Goal: Book appointment/travel/reservation

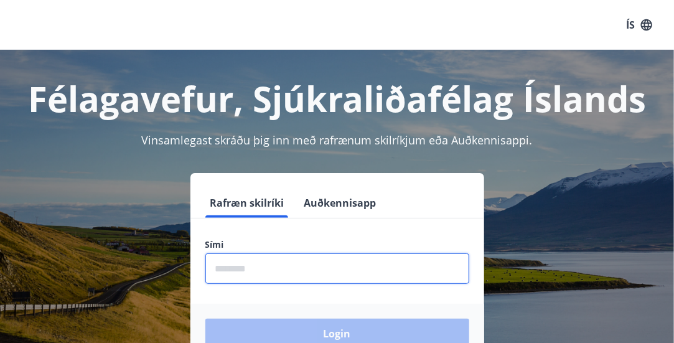
drag, startPoint x: 297, startPoint y: 272, endPoint x: 484, endPoint y: 334, distance: 197.4
click at [297, 272] on input "phone" at bounding box center [337, 268] width 264 height 30
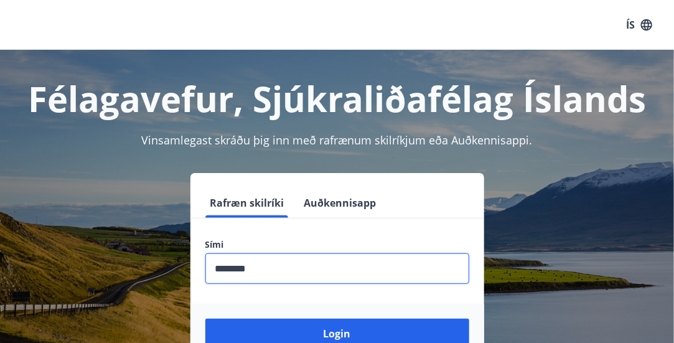
type input "********"
click at [205, 319] on button "Login" at bounding box center [337, 334] width 264 height 30
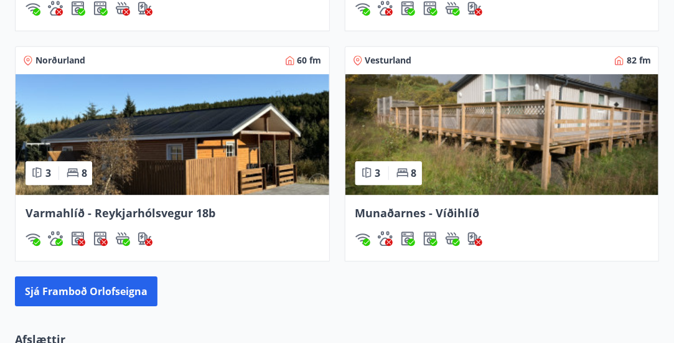
scroll to position [1098, 0]
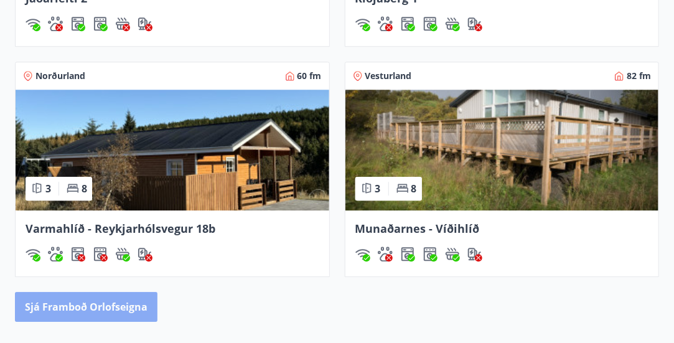
click at [106, 306] on button "Sjá framboð orlofseigna" at bounding box center [86, 307] width 143 height 30
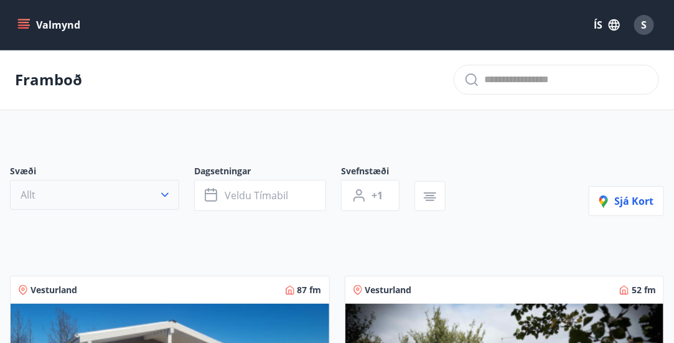
click at [175, 197] on button "Allt" at bounding box center [94, 195] width 169 height 30
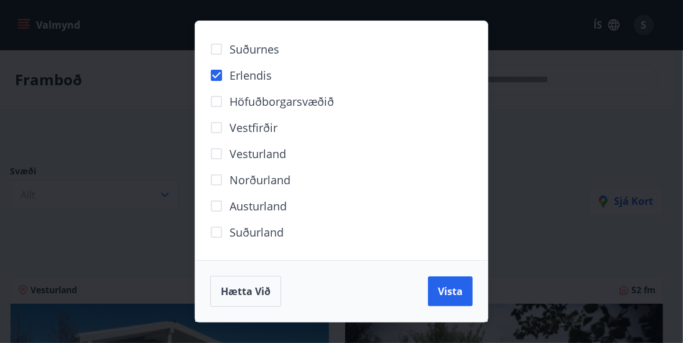
drag, startPoint x: 463, startPoint y: 288, endPoint x: 484, endPoint y: 251, distance: 42.6
click at [462, 288] on span "Vista" at bounding box center [450, 291] width 25 height 14
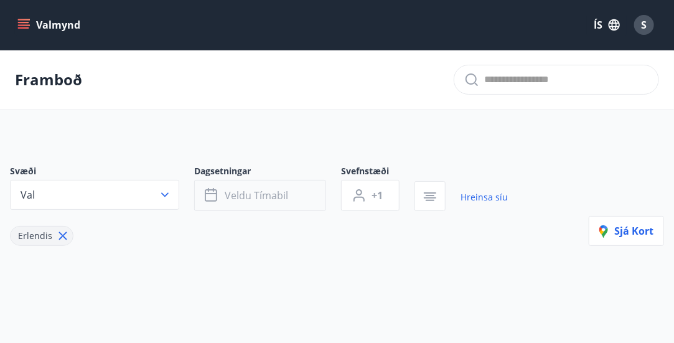
click at [275, 201] on span "Veldu tímabil" at bounding box center [256, 196] width 63 height 14
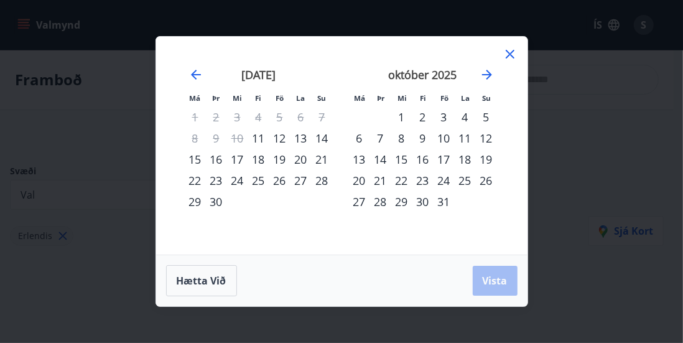
drag, startPoint x: 508, startPoint y: 52, endPoint x: 457, endPoint y: 88, distance: 63.0
click at [508, 52] on icon at bounding box center [510, 54] width 15 height 15
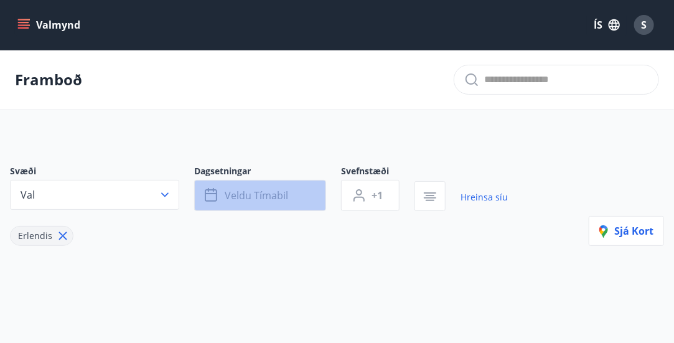
click at [295, 198] on button "Veldu tímabil" at bounding box center [260, 195] width 132 height 31
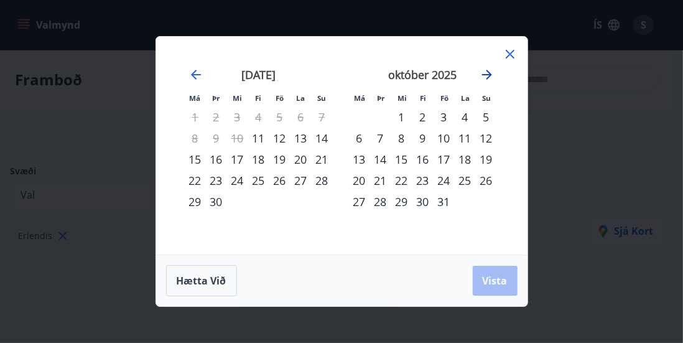
click at [489, 76] on icon "Move forward to switch to the next month." at bounding box center [487, 74] width 15 height 15
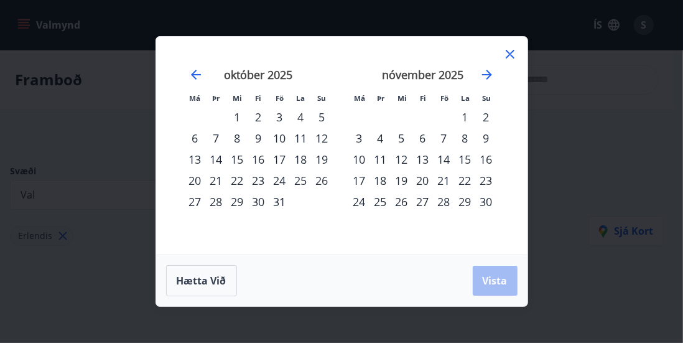
click at [507, 53] on icon at bounding box center [510, 54] width 15 height 15
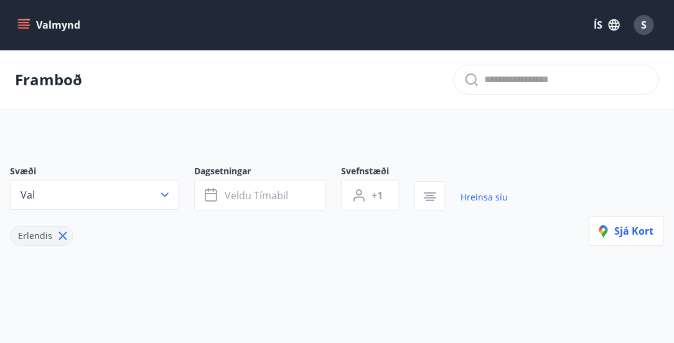
click at [58, 234] on icon at bounding box center [63, 236] width 14 height 14
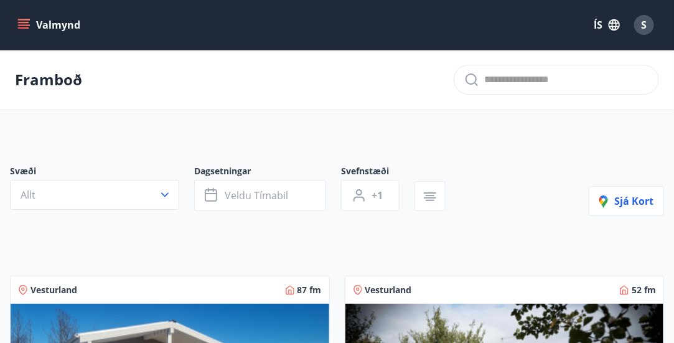
click at [29, 23] on icon "menu" at bounding box center [23, 25] width 12 height 12
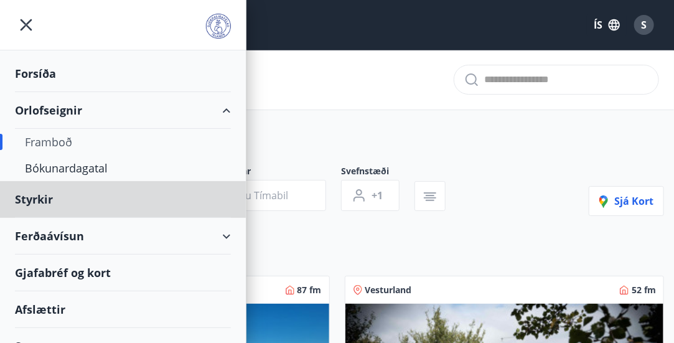
click at [66, 75] on div "Forsíða" at bounding box center [123, 73] width 216 height 37
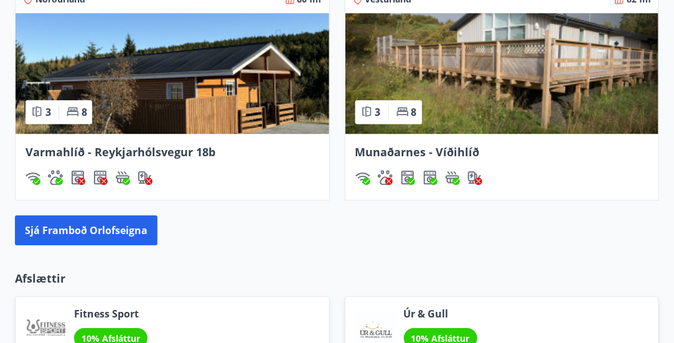
scroll to position [1245, 0]
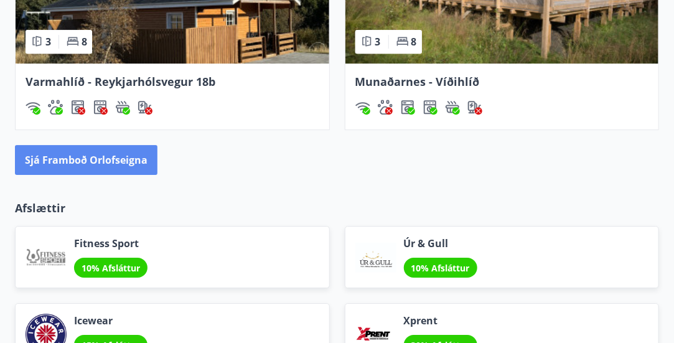
click at [108, 166] on button "Sjá framboð orlofseigna" at bounding box center [86, 160] width 143 height 30
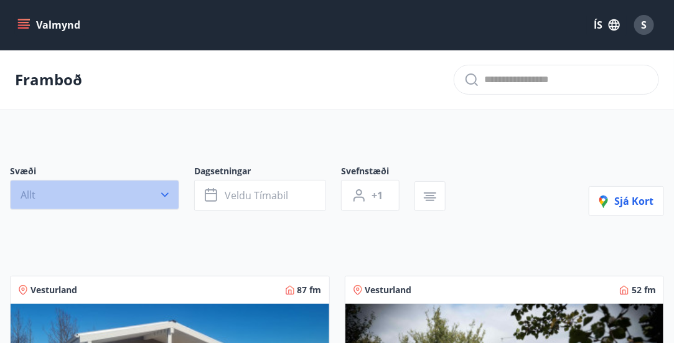
click at [164, 190] on icon "button" at bounding box center [165, 195] width 12 height 12
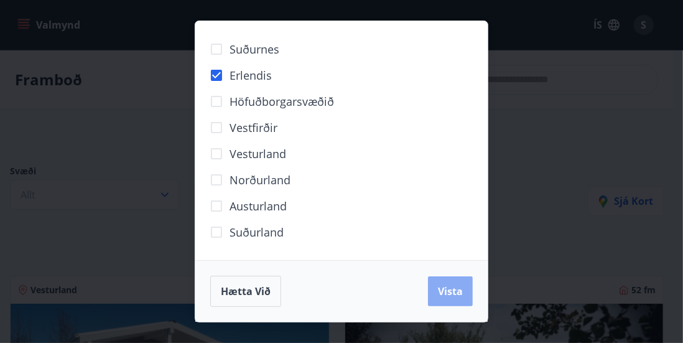
click at [447, 284] on span "Vista" at bounding box center [450, 291] width 25 height 14
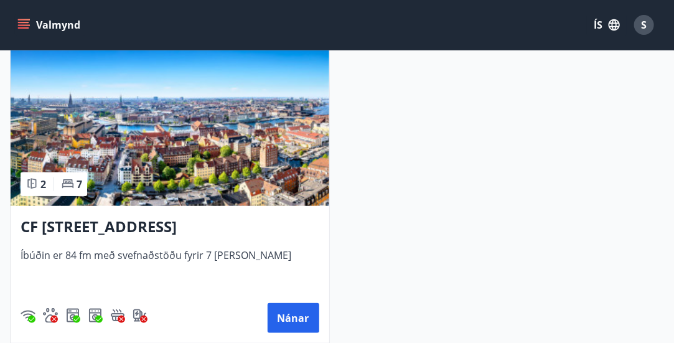
scroll to position [311, 0]
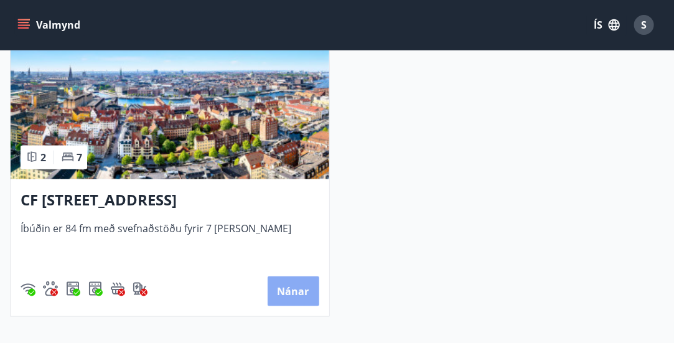
click at [291, 291] on button "Nánar" at bounding box center [294, 291] width 52 height 30
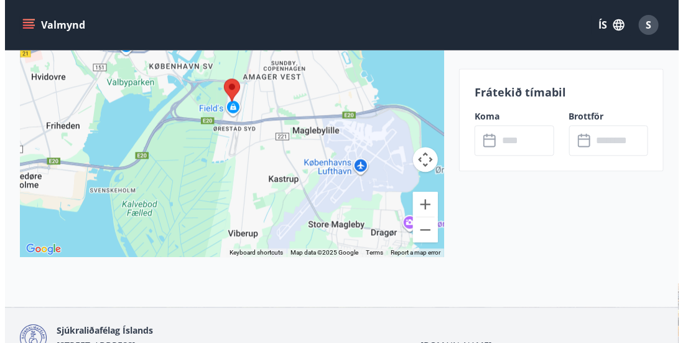
scroll to position [2457, 0]
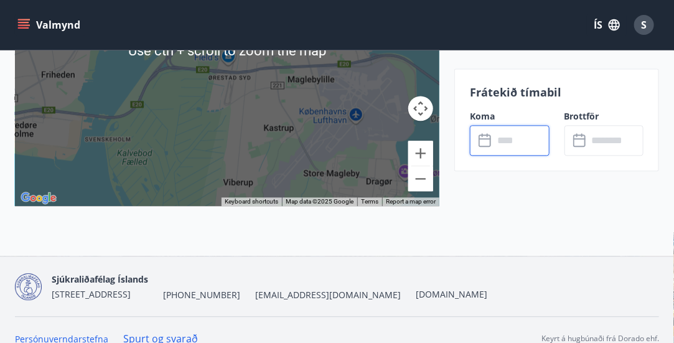
click at [517, 143] on input "text" at bounding box center [522, 140] width 56 height 30
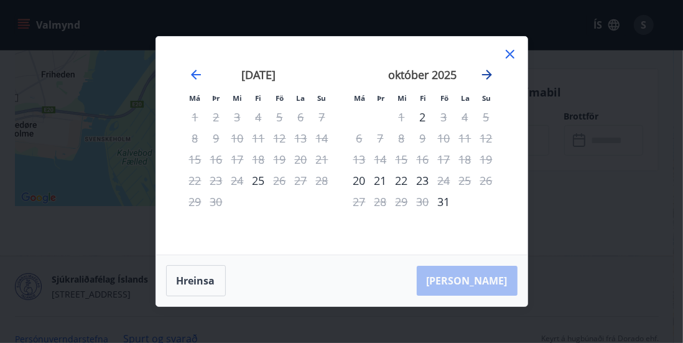
click at [489, 74] on icon "Move forward to switch to the next month." at bounding box center [487, 75] width 10 height 10
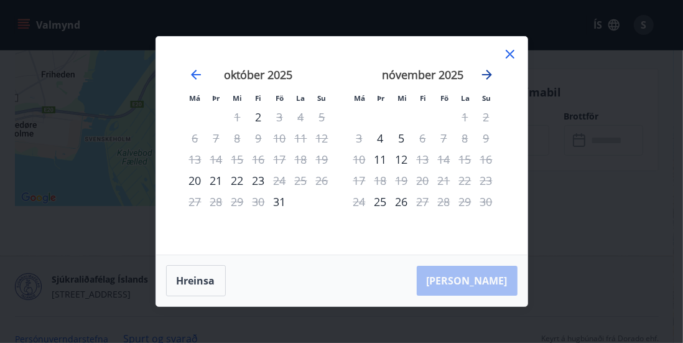
click at [489, 74] on icon "Move forward to switch to the next month." at bounding box center [487, 75] width 10 height 10
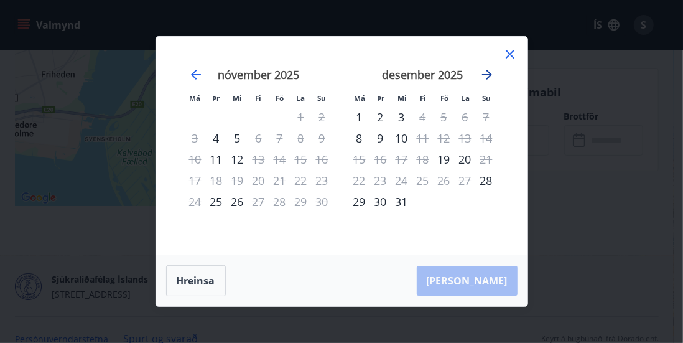
click at [489, 74] on icon "Move forward to switch to the next month." at bounding box center [487, 75] width 10 height 10
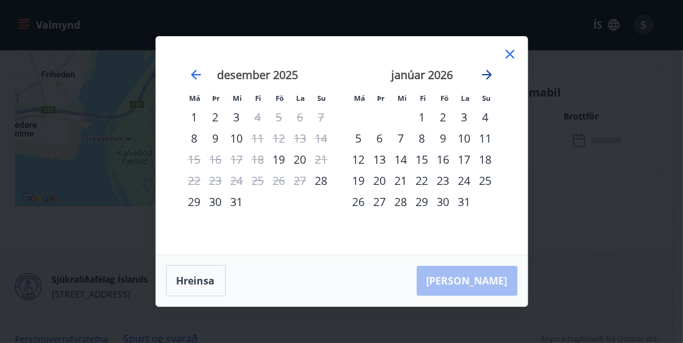
click at [489, 74] on icon "Move forward to switch to the next month." at bounding box center [487, 75] width 10 height 10
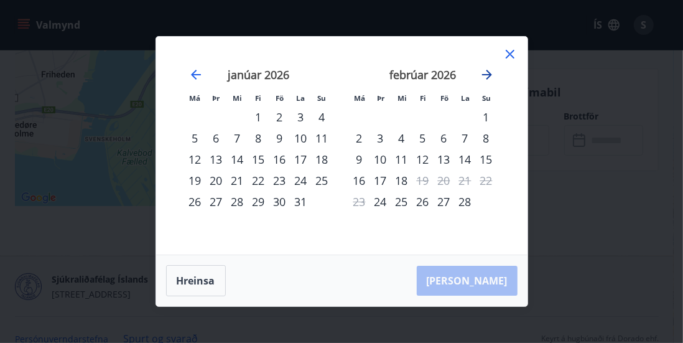
click at [489, 74] on icon "Move forward to switch to the next month." at bounding box center [487, 75] width 10 height 10
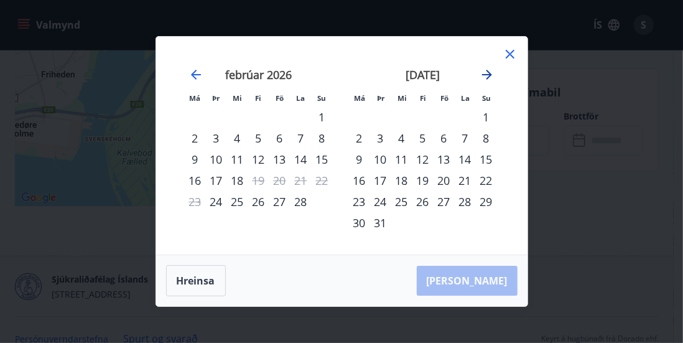
click at [489, 74] on icon "Move forward to switch to the next month." at bounding box center [487, 75] width 10 height 10
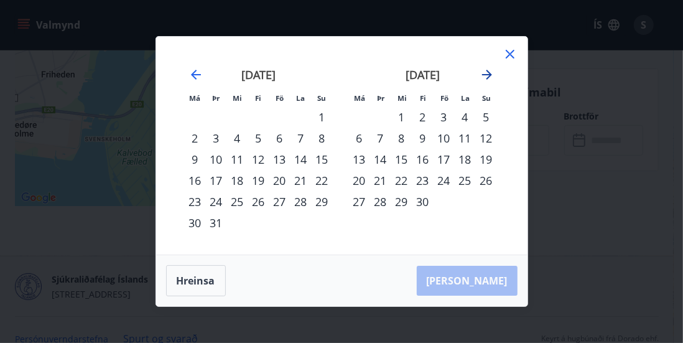
click at [489, 76] on icon "Move forward to switch to the next month." at bounding box center [487, 75] width 10 height 10
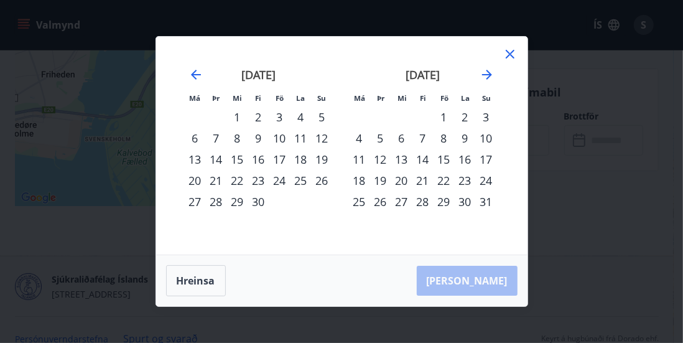
click at [487, 143] on div "10" at bounding box center [486, 138] width 21 height 21
click at [183, 284] on button "Hreinsa" at bounding box center [196, 280] width 60 height 31
click at [444, 138] on div "8" at bounding box center [444, 138] width 21 height 21
click at [461, 138] on div "9" at bounding box center [465, 138] width 21 height 21
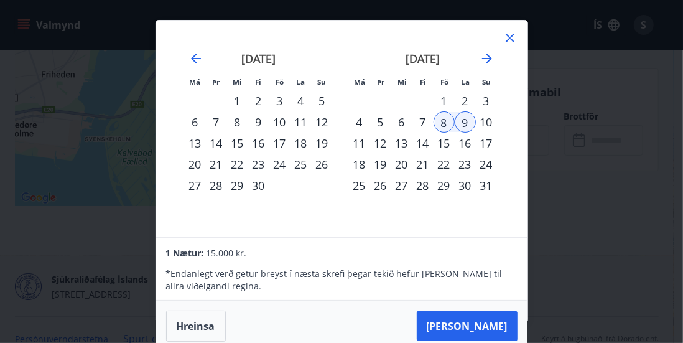
click at [487, 123] on div "10" at bounding box center [486, 121] width 21 height 21
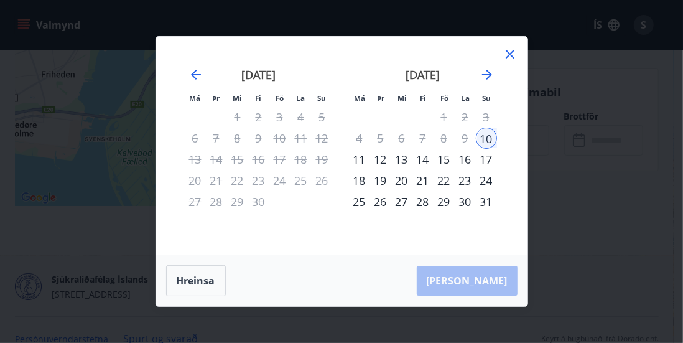
click at [361, 156] on div "11" at bounding box center [359, 159] width 21 height 21
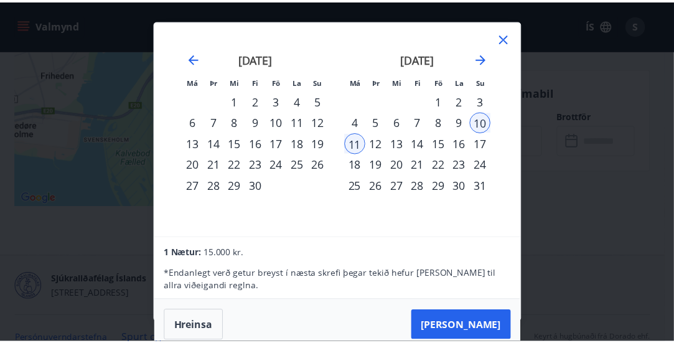
scroll to position [1, 0]
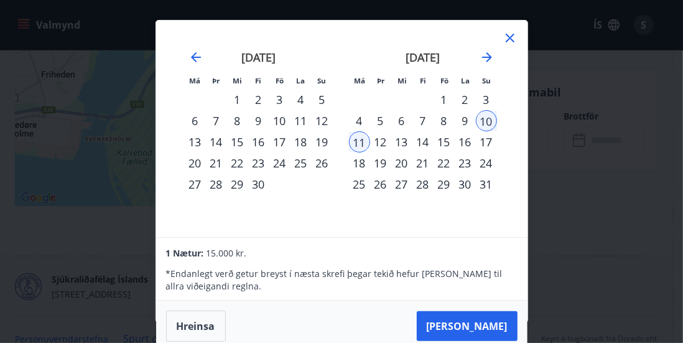
click at [447, 114] on div "8" at bounding box center [444, 120] width 21 height 21
click at [478, 325] on button "Taka Frá" at bounding box center [467, 326] width 101 height 30
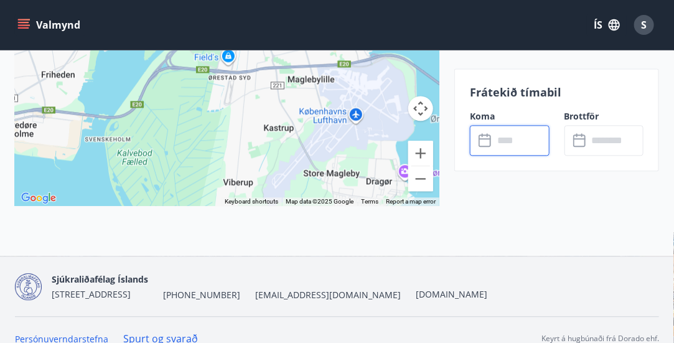
type input "******"
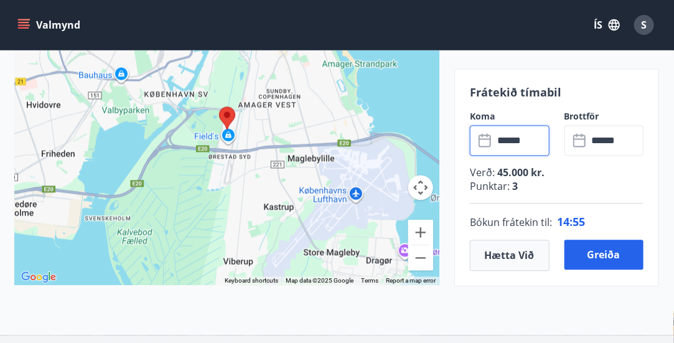
scroll to position [2395, 0]
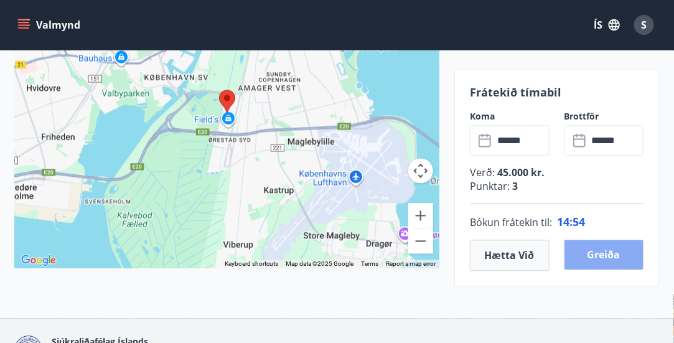
click at [610, 255] on button "Greiða" at bounding box center [604, 255] width 80 height 30
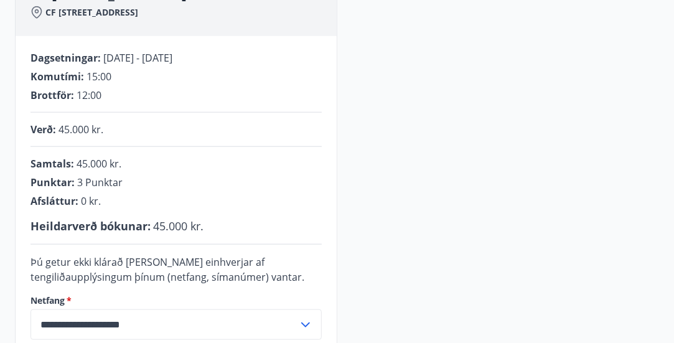
scroll to position [399, 0]
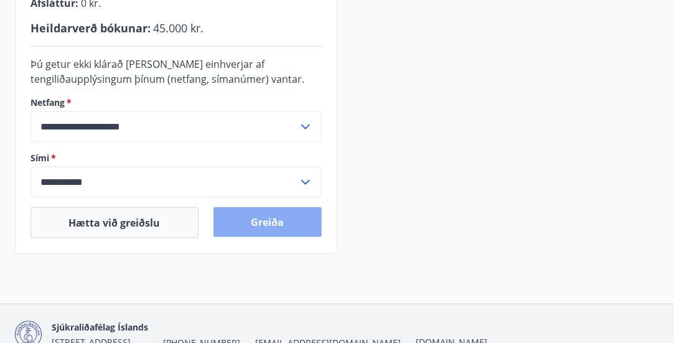
click at [276, 228] on button "Greiða" at bounding box center [267, 222] width 108 height 30
